Goal: Submit feedback/report problem: Submit feedback/report problem

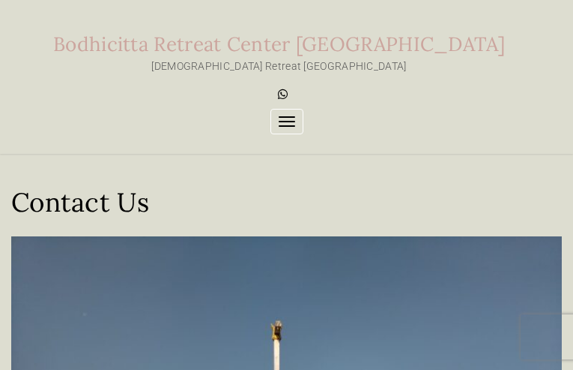
type input "N/A"
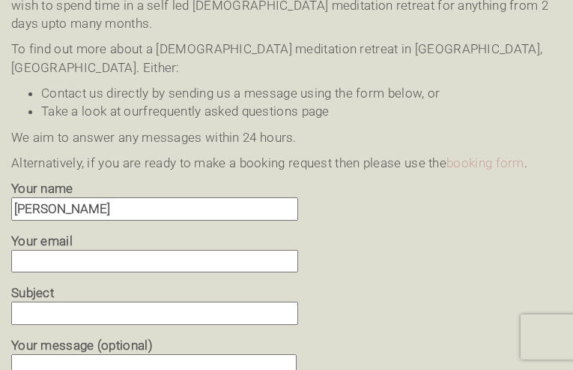
type input "[PERSON_NAME]"
type input "Word accuracy question?"
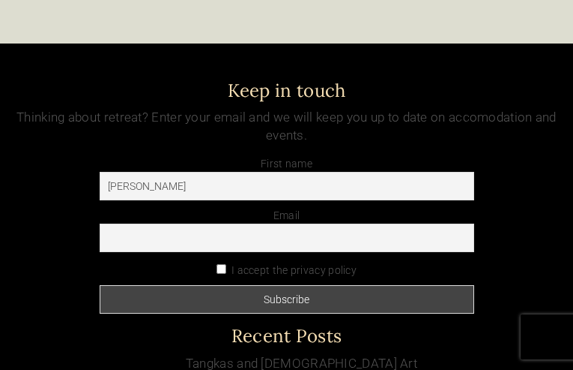
type input "[PERSON_NAME]"
type input "[EMAIL_ADDRESS]"
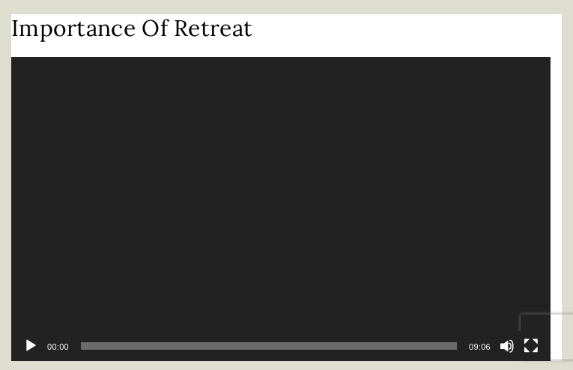
type input "[EMAIL_ADDRESS]"
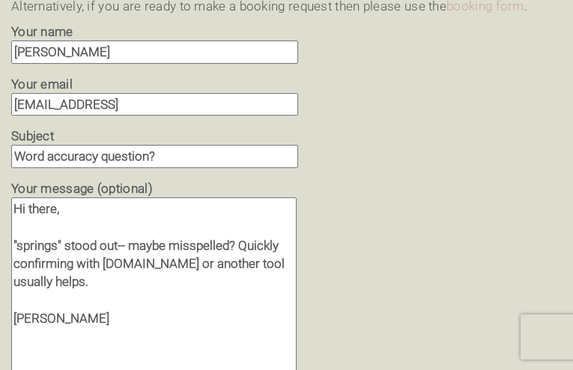
type textarea "Hi there, "springs" stood out-- maybe misspelled? Quickly confirming with [DOMA…"
checkbox input "true"
